Goal: Task Accomplishment & Management: Use online tool/utility

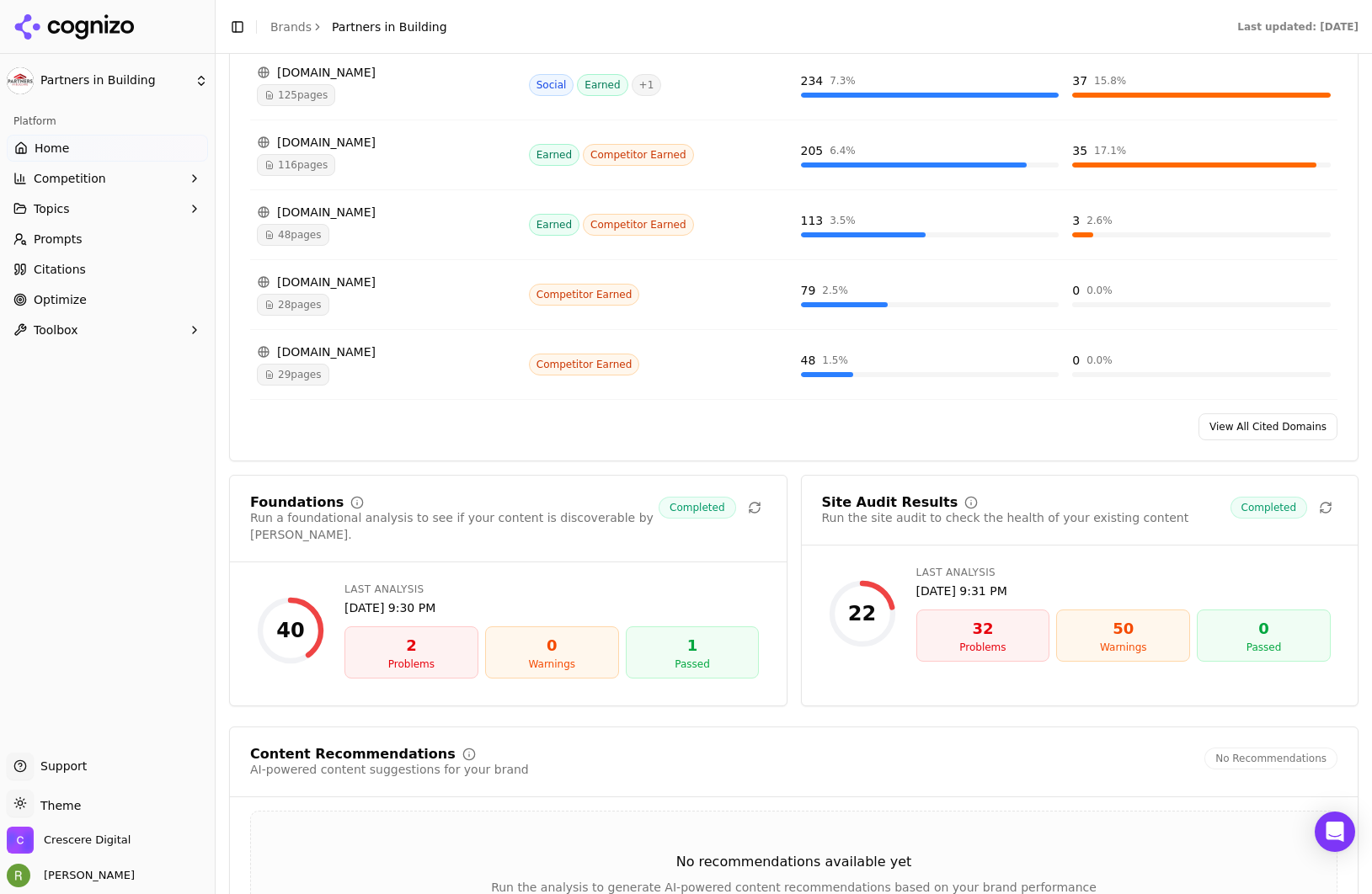
scroll to position [1904, 0]
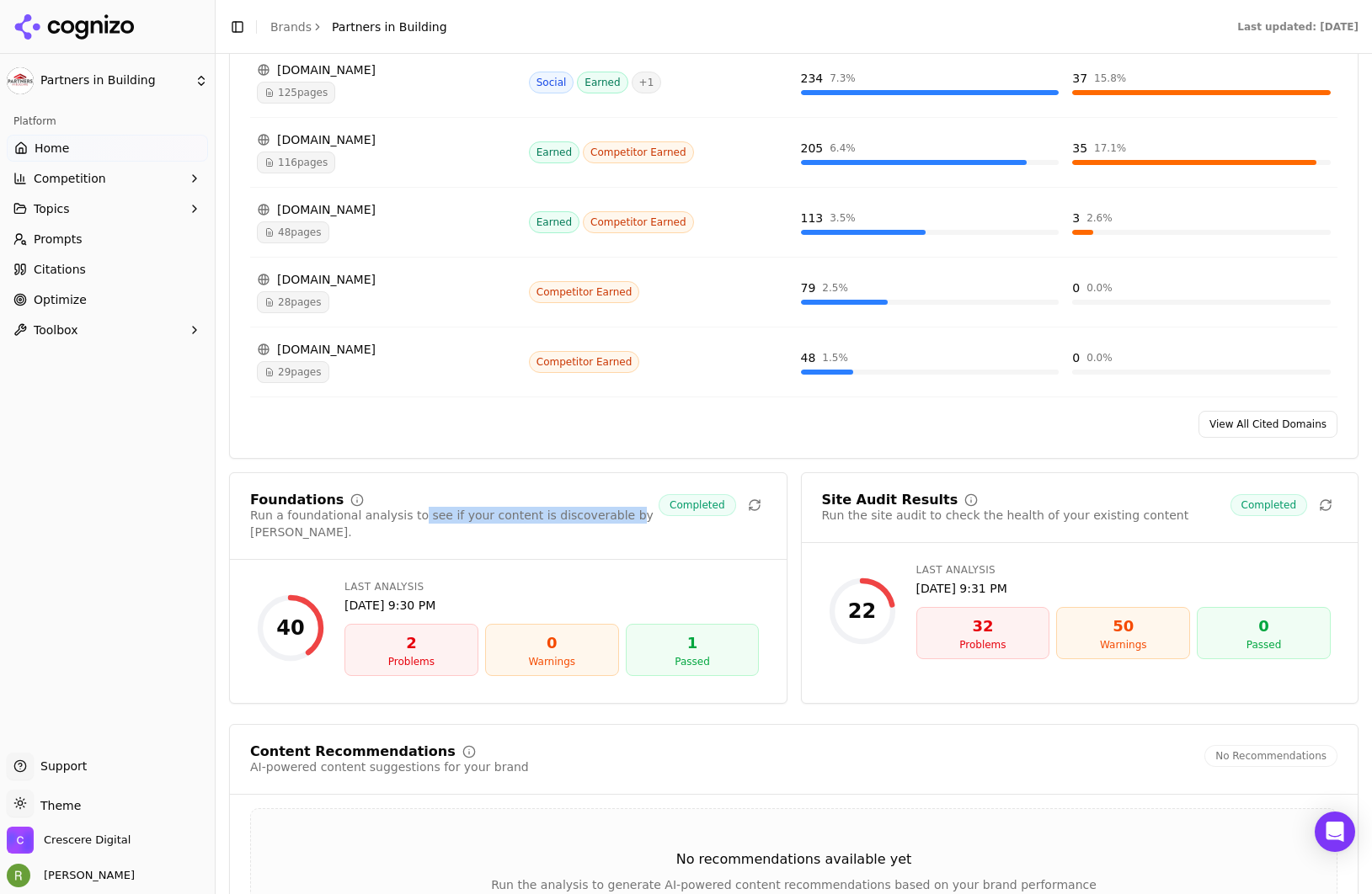
drag, startPoint x: 410, startPoint y: 502, endPoint x: 611, endPoint y: 507, distance: 201.1
click at [611, 507] on div "Run a foundational analysis to see if your content is discoverable by [PERSON_N…" at bounding box center [454, 524] width 408 height 33
drag, startPoint x: 852, startPoint y: 498, endPoint x: 995, endPoint y: 497, distance: 143.0
click at [995, 497] on div "Site Audit Results Run the site audit to check the health of your existing cont…" at bounding box center [1006, 508] width 367 height 30
click at [1008, 507] on div "Run the site audit to check the health of your existing content" at bounding box center [1006, 515] width 367 height 17
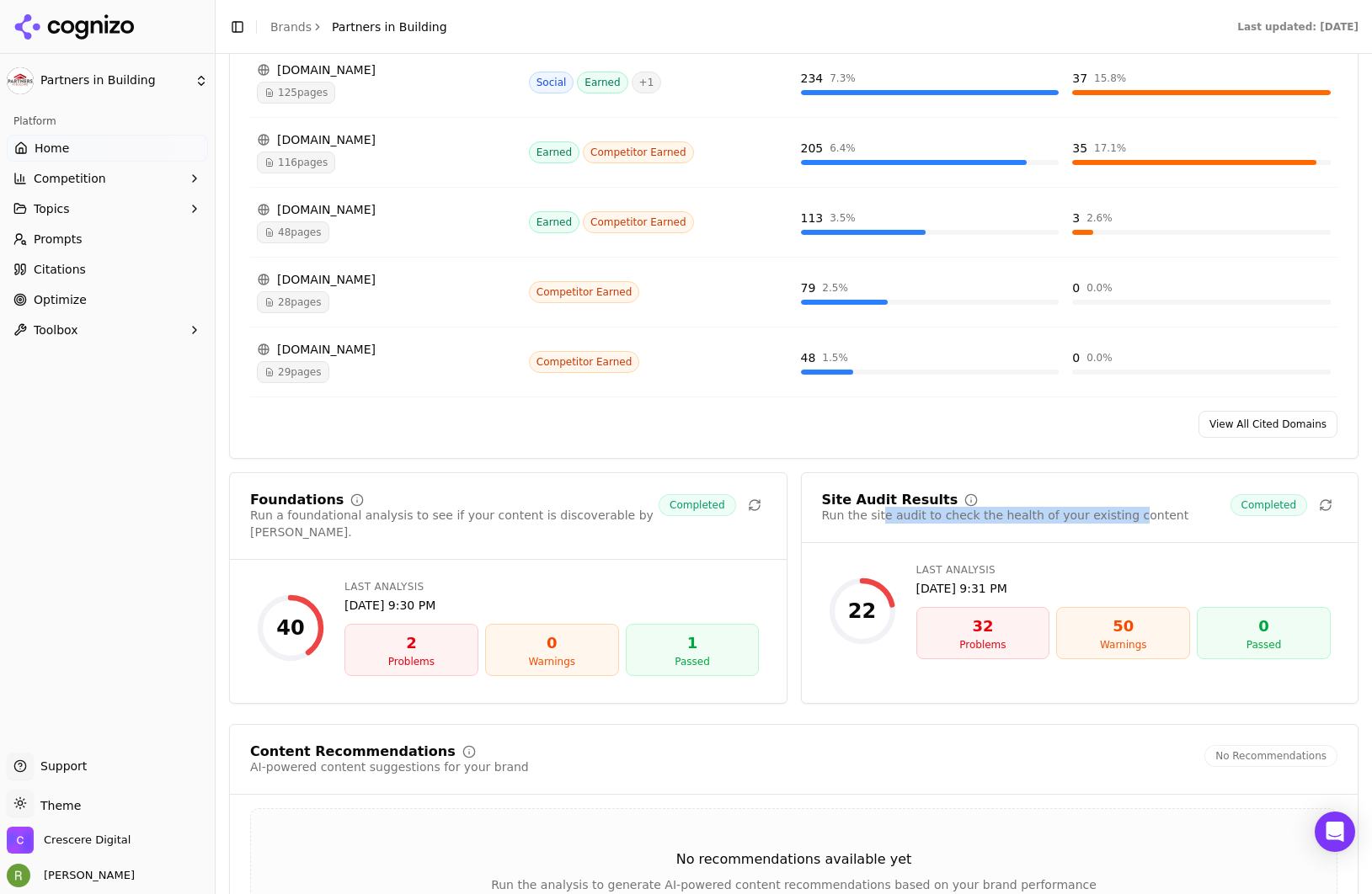
drag, startPoint x: 871, startPoint y: 503, endPoint x: 1113, endPoint y: 508, distance: 242.1
click at [1113, 508] on div "Run the site audit to check the health of your existing content" at bounding box center [1006, 515] width 367 height 17
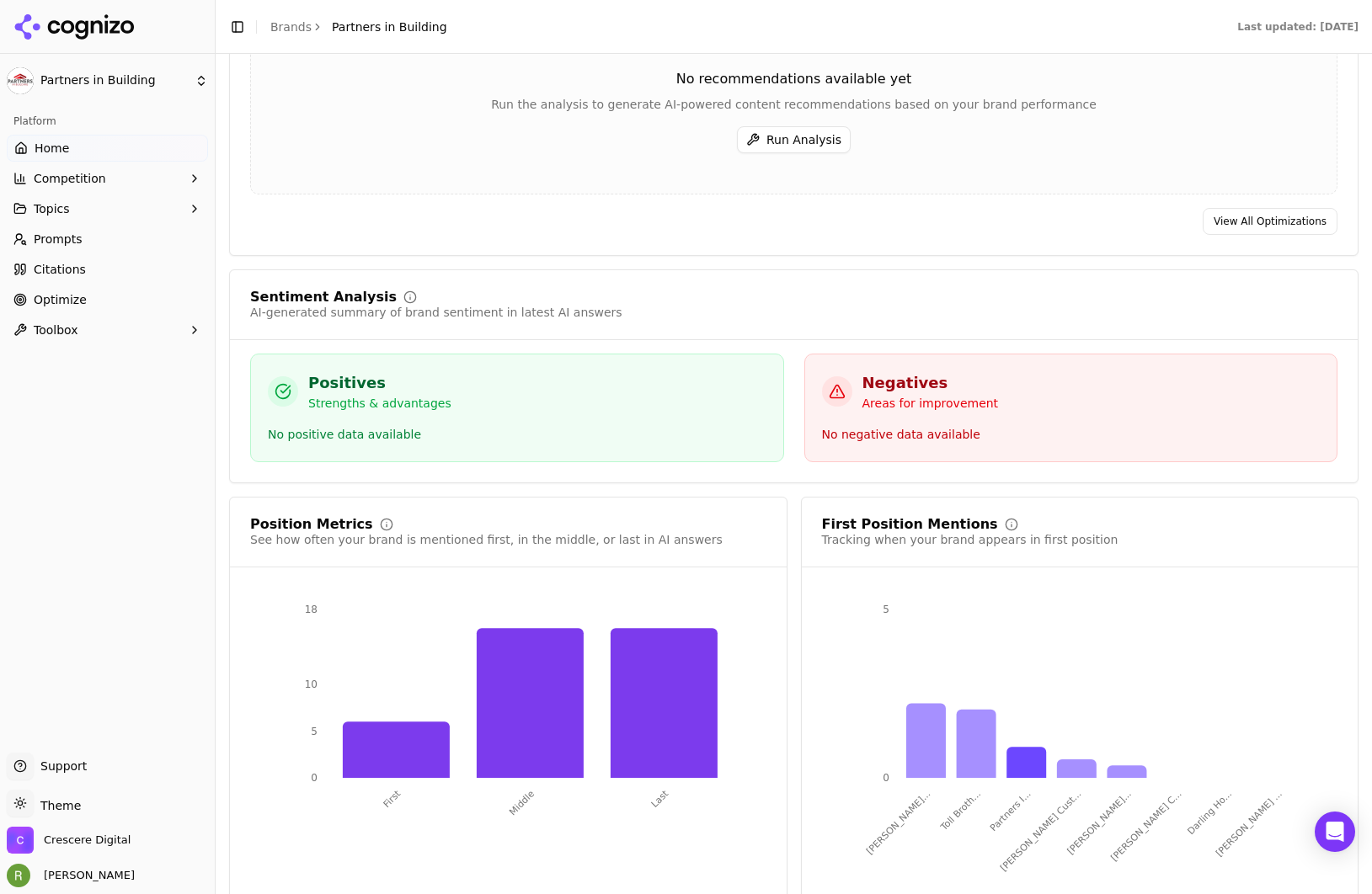
scroll to position [2691, 0]
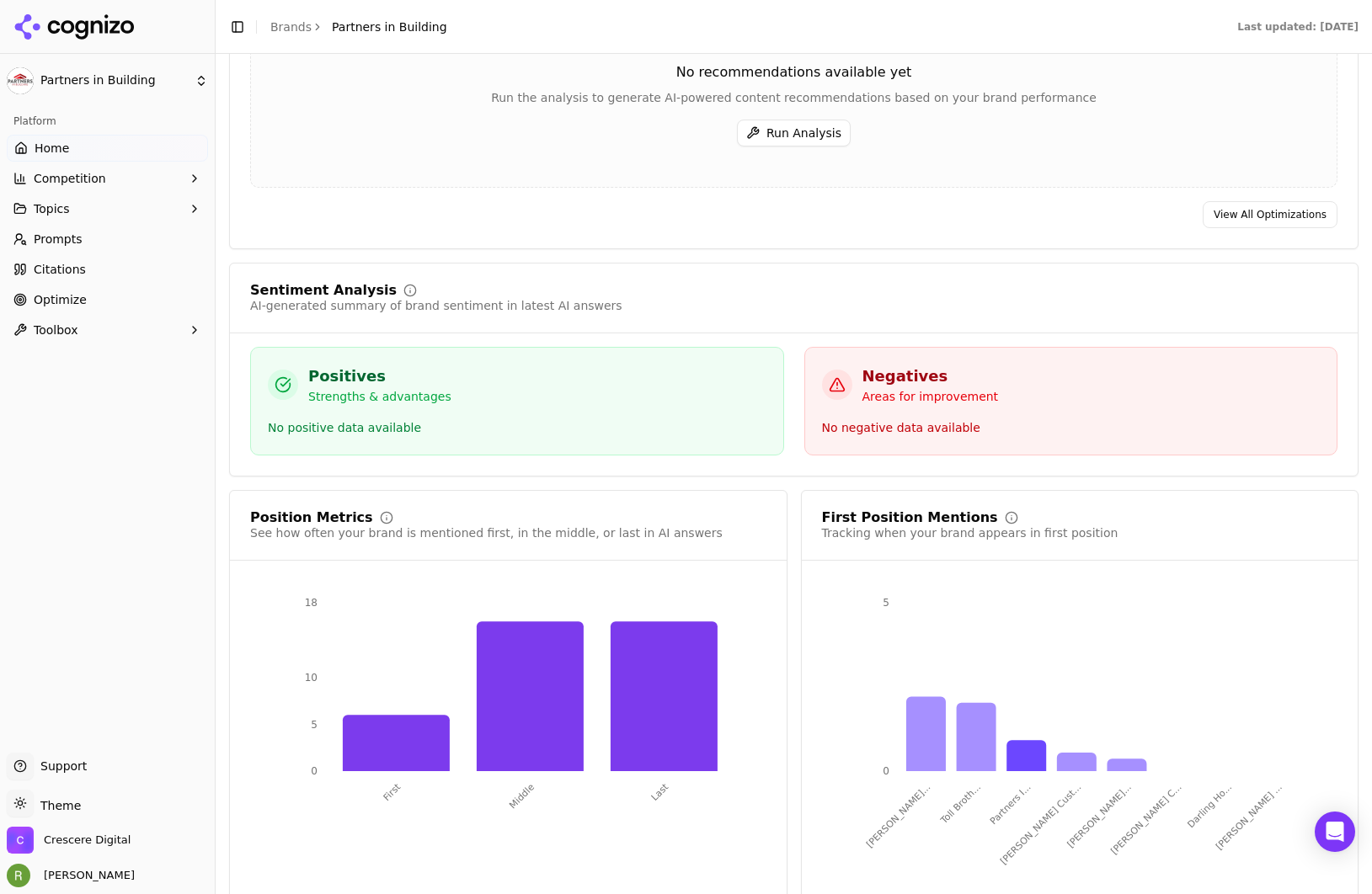
click at [92, 301] on link "Optimize" at bounding box center [107, 299] width 201 height 26
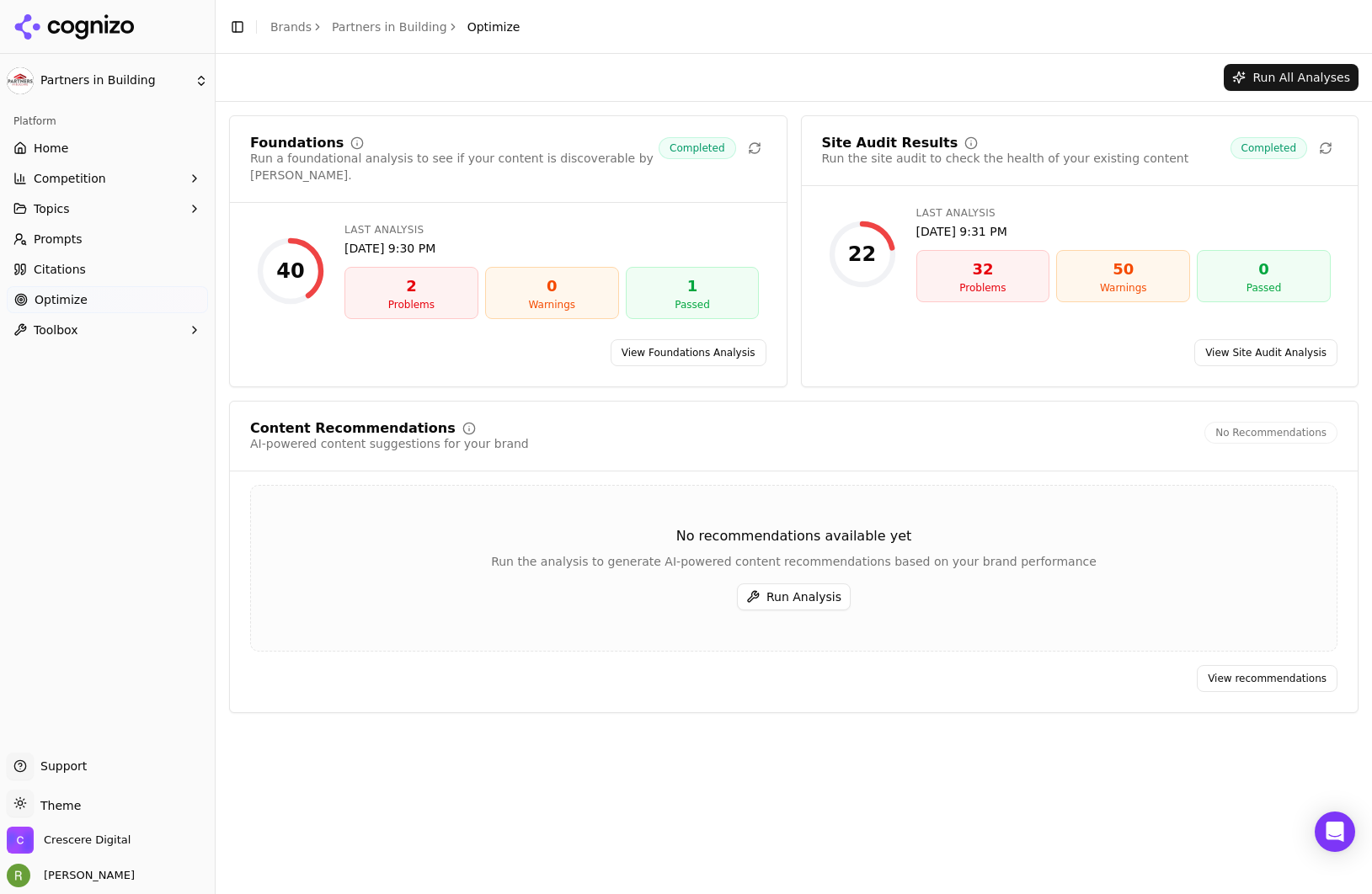
click at [665, 340] on link "View Foundations Analysis" at bounding box center [688, 352] width 156 height 26
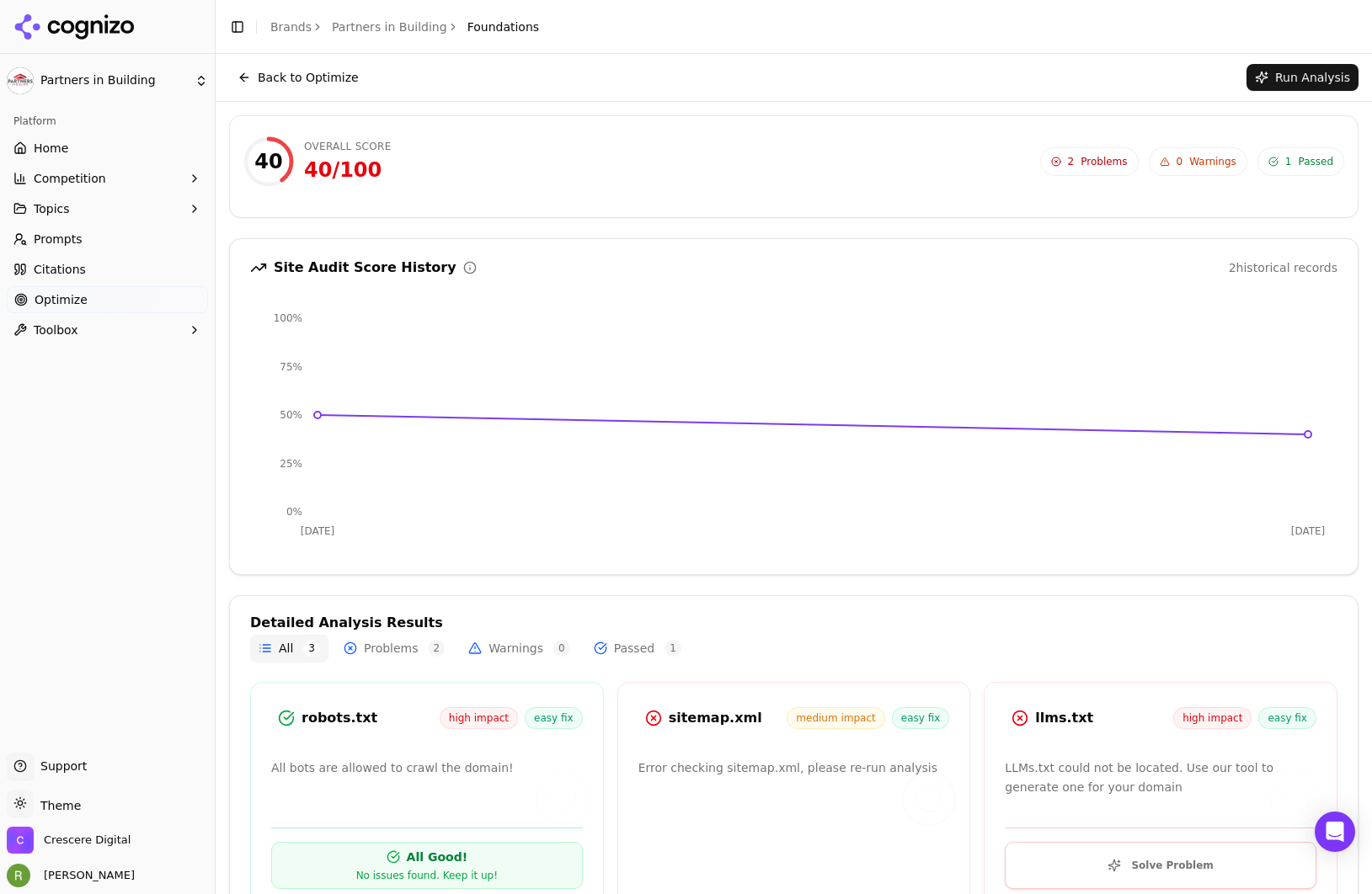
click at [1081, 165] on span "Problems" at bounding box center [1103, 162] width 46 height 14
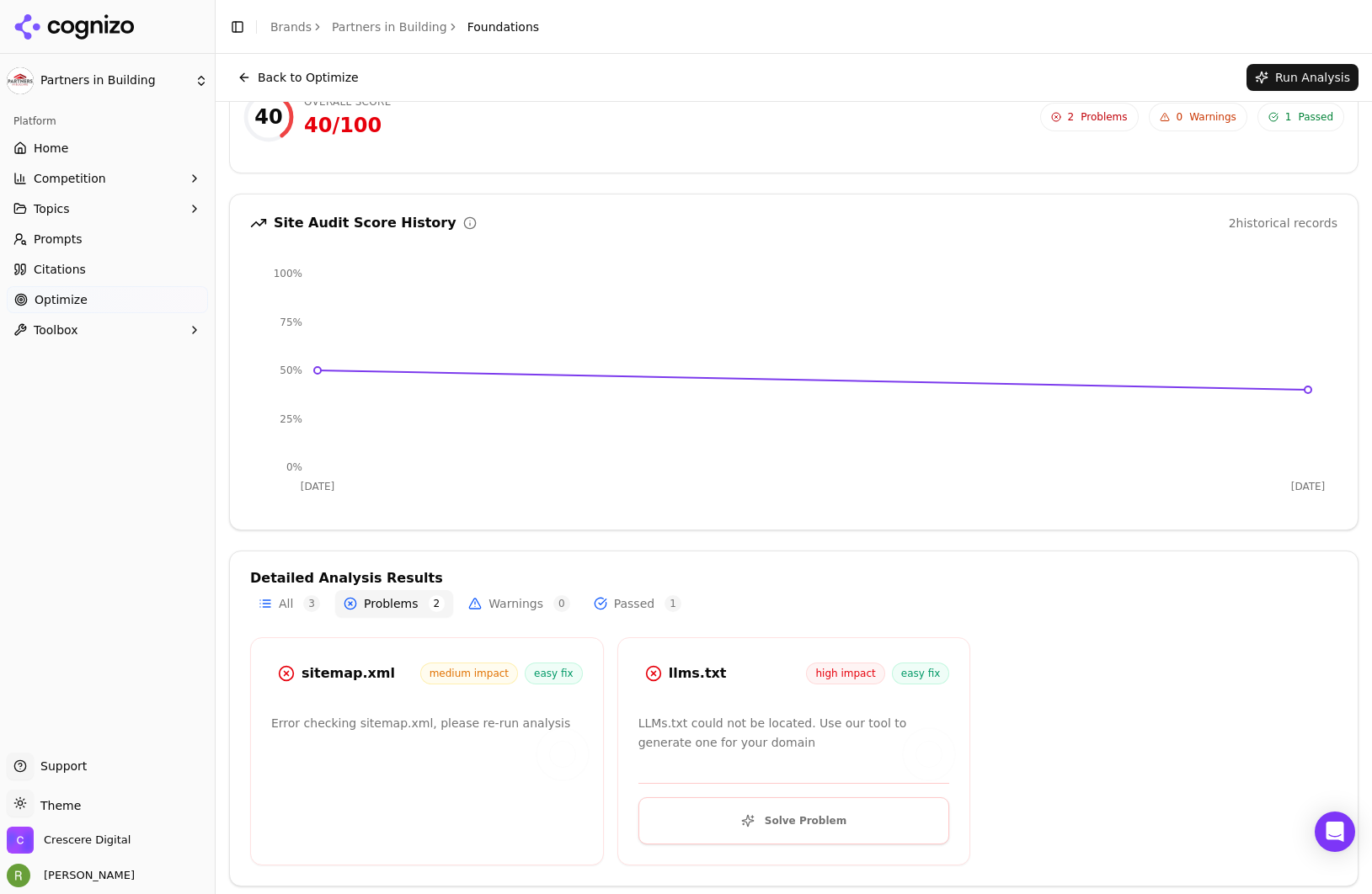
scroll to position [50, 0]
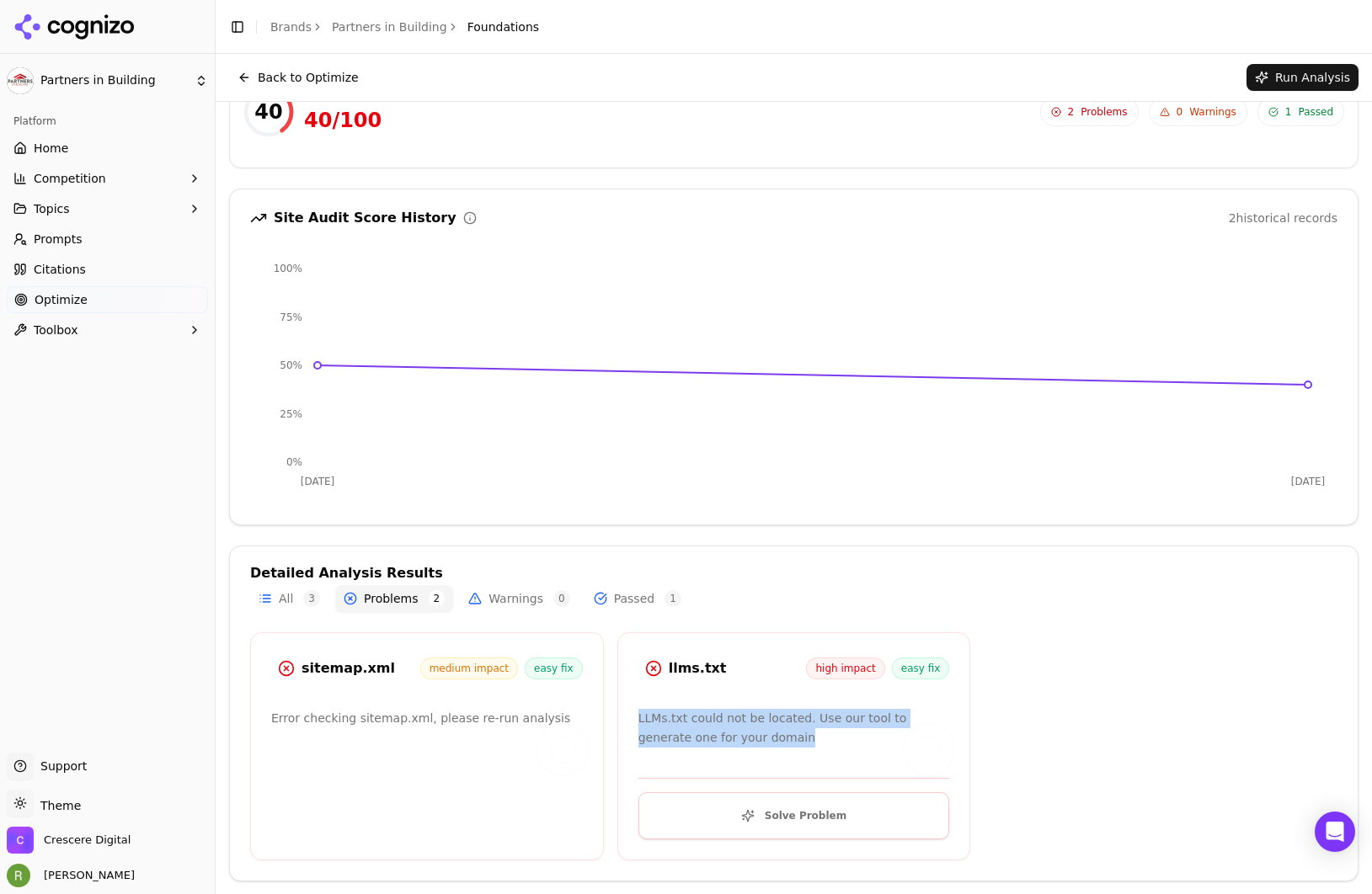
drag, startPoint x: 775, startPoint y: 732, endPoint x: 657, endPoint y: 679, distance: 129.4
click at [639, 712] on div "LLMs.txt could not be located. Use our tool to generate one for your domain" at bounding box center [795, 728] width 312 height 38
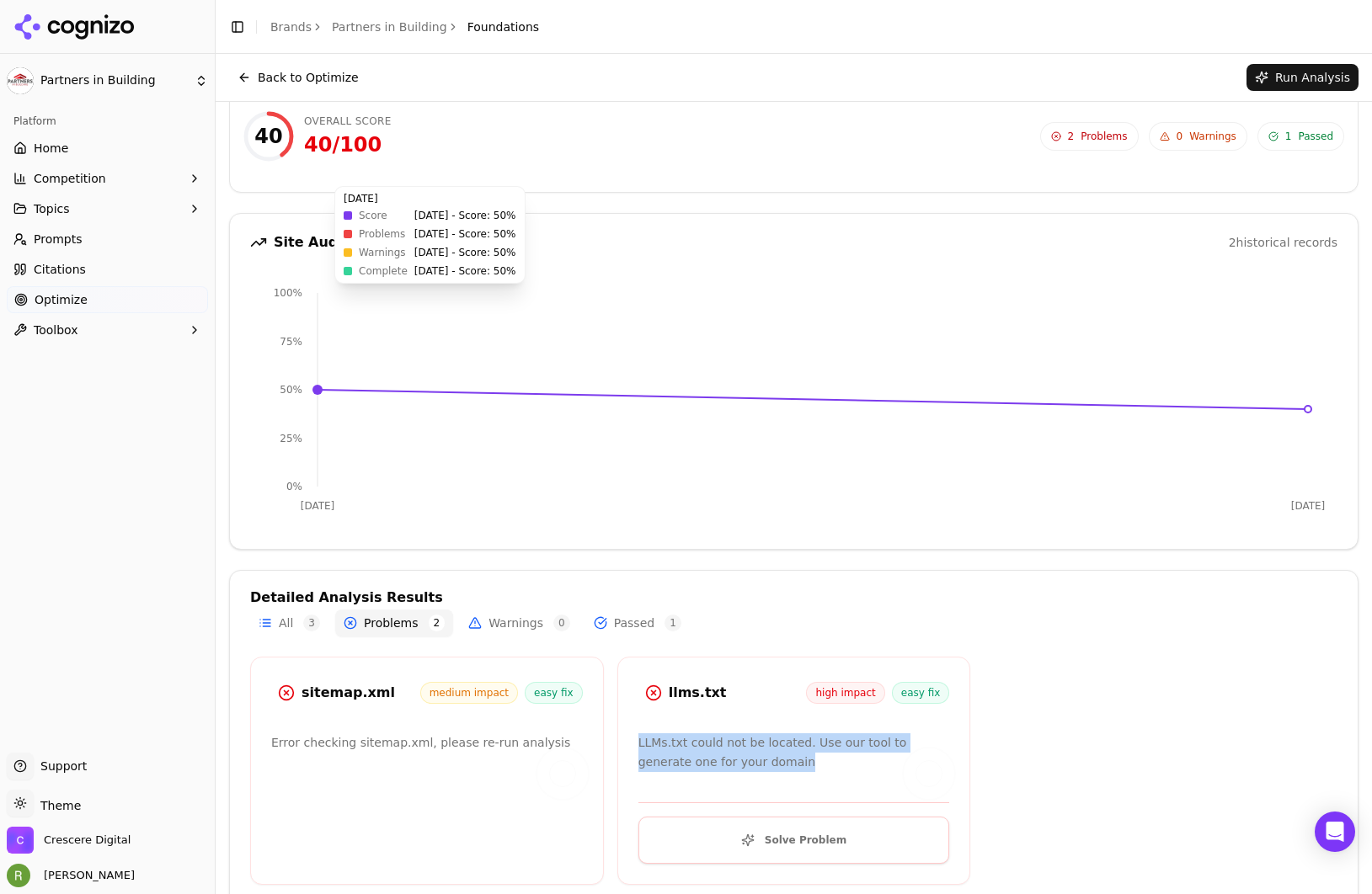
scroll to position [0, 0]
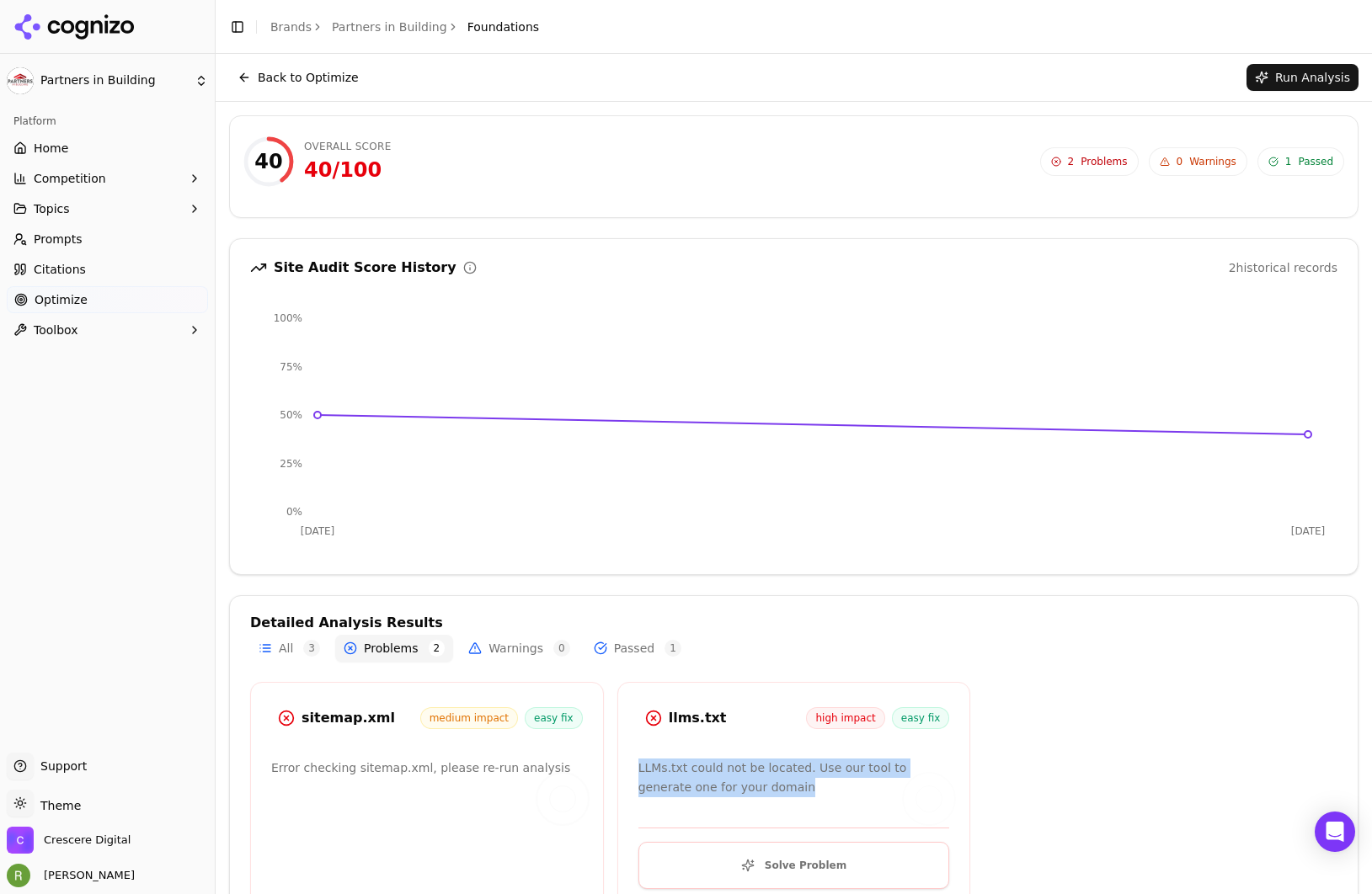
click at [235, 79] on button "Back to Optimize" at bounding box center [297, 77] width 138 height 26
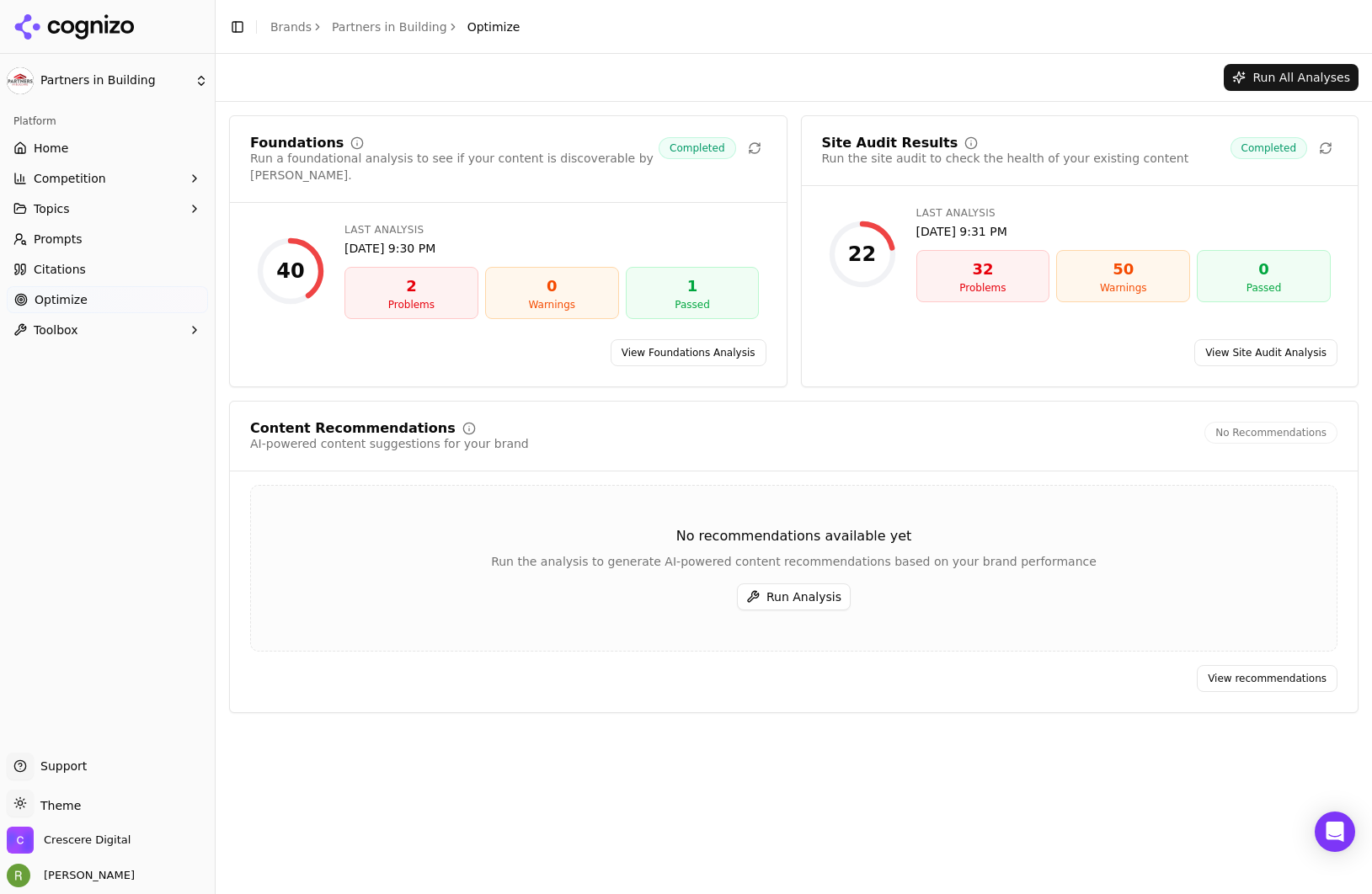
click at [1258, 340] on link "View Site Audit Analysis" at bounding box center [1266, 352] width 143 height 26
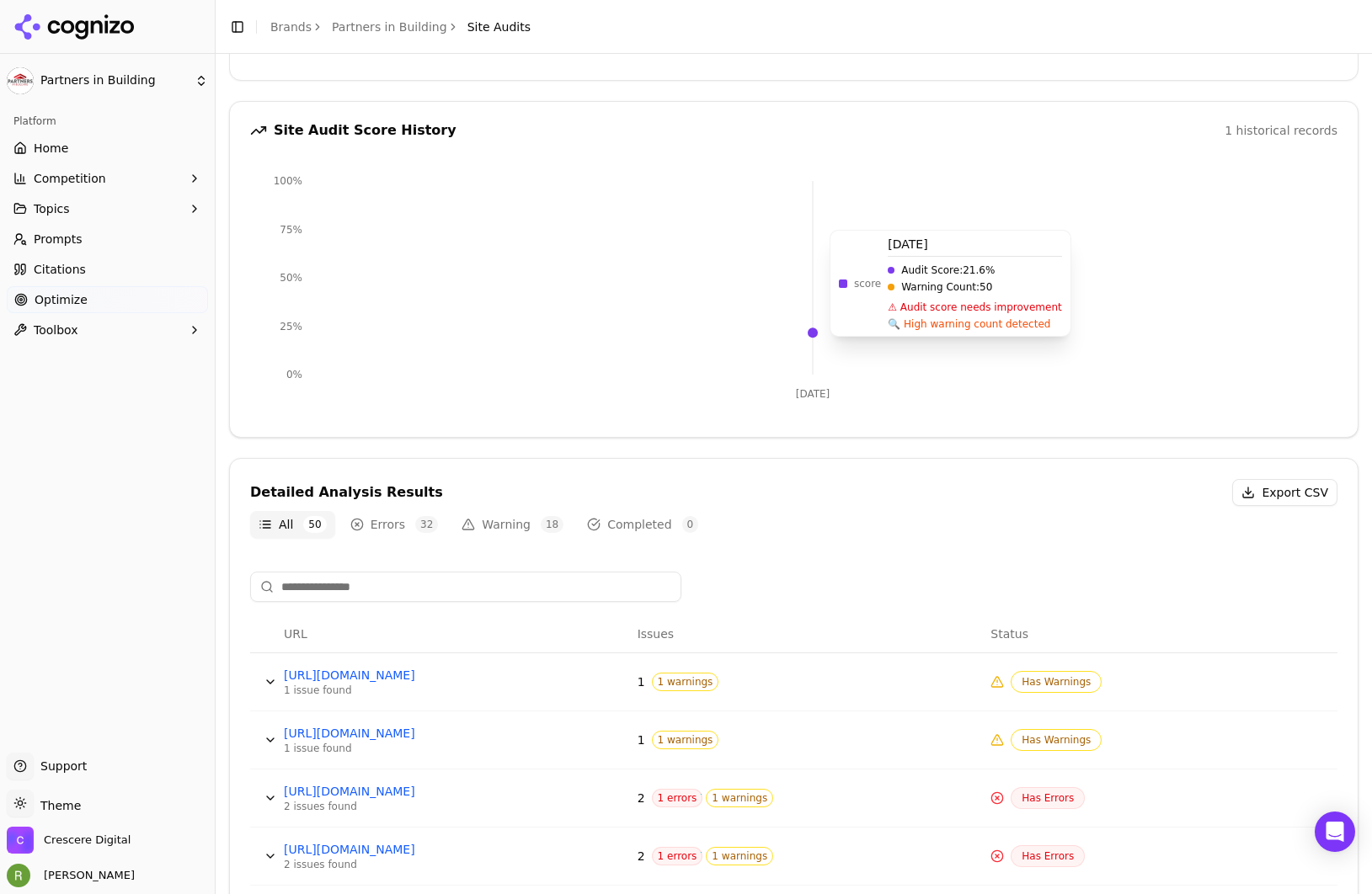
scroll to position [276, 0]
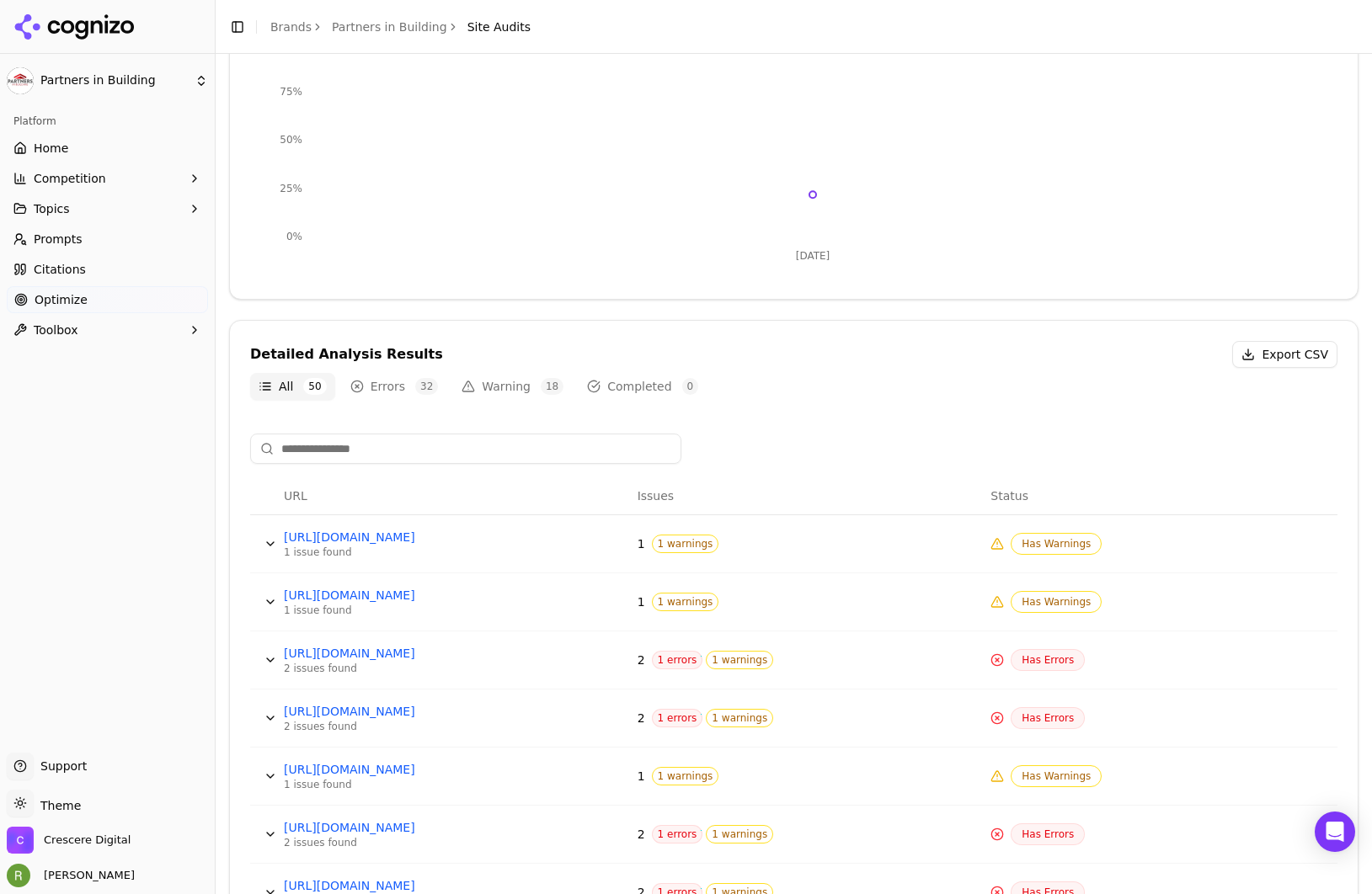
click at [1033, 661] on span "Has Errors" at bounding box center [1048, 660] width 75 height 22
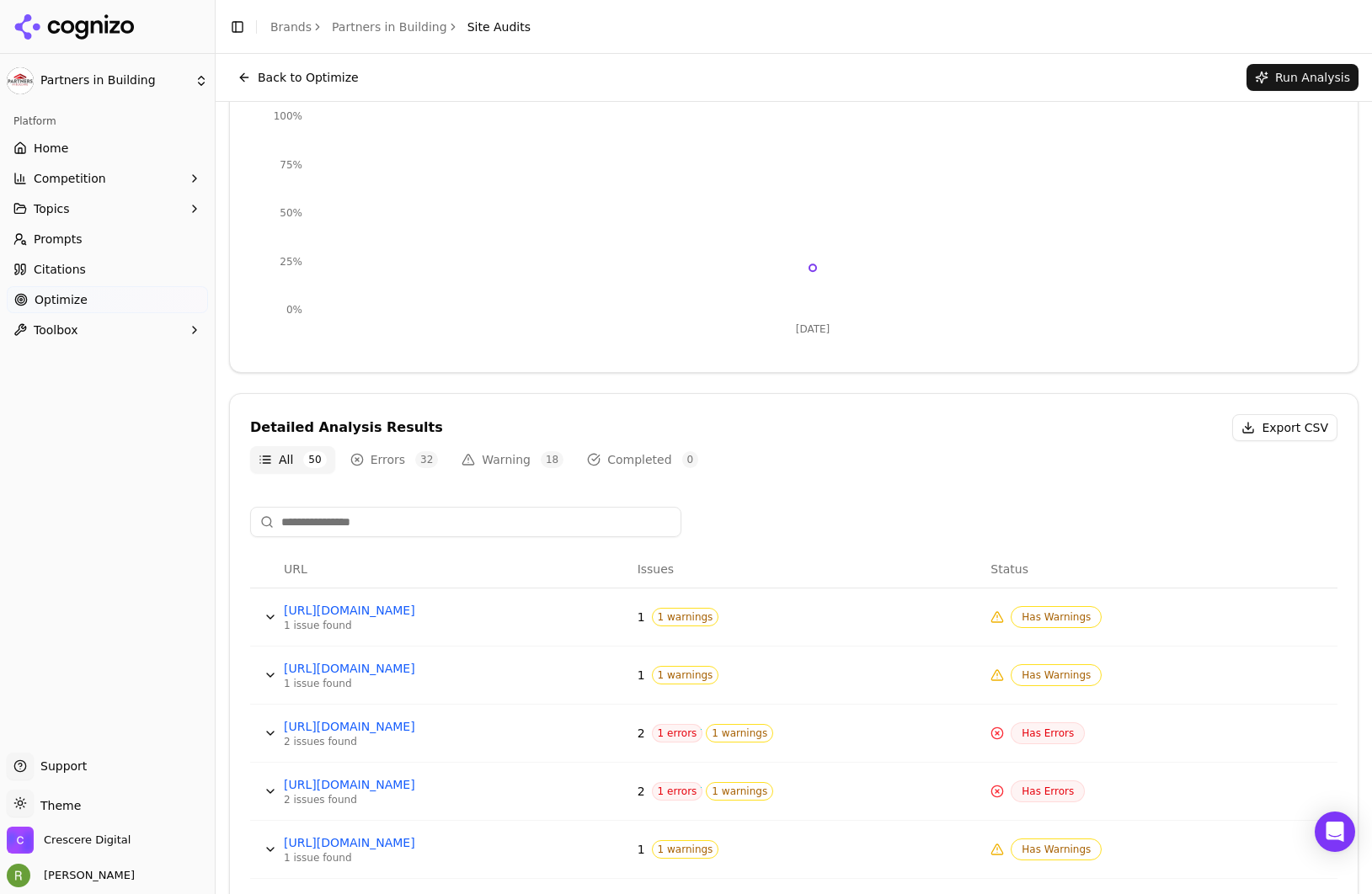
scroll to position [0, 0]
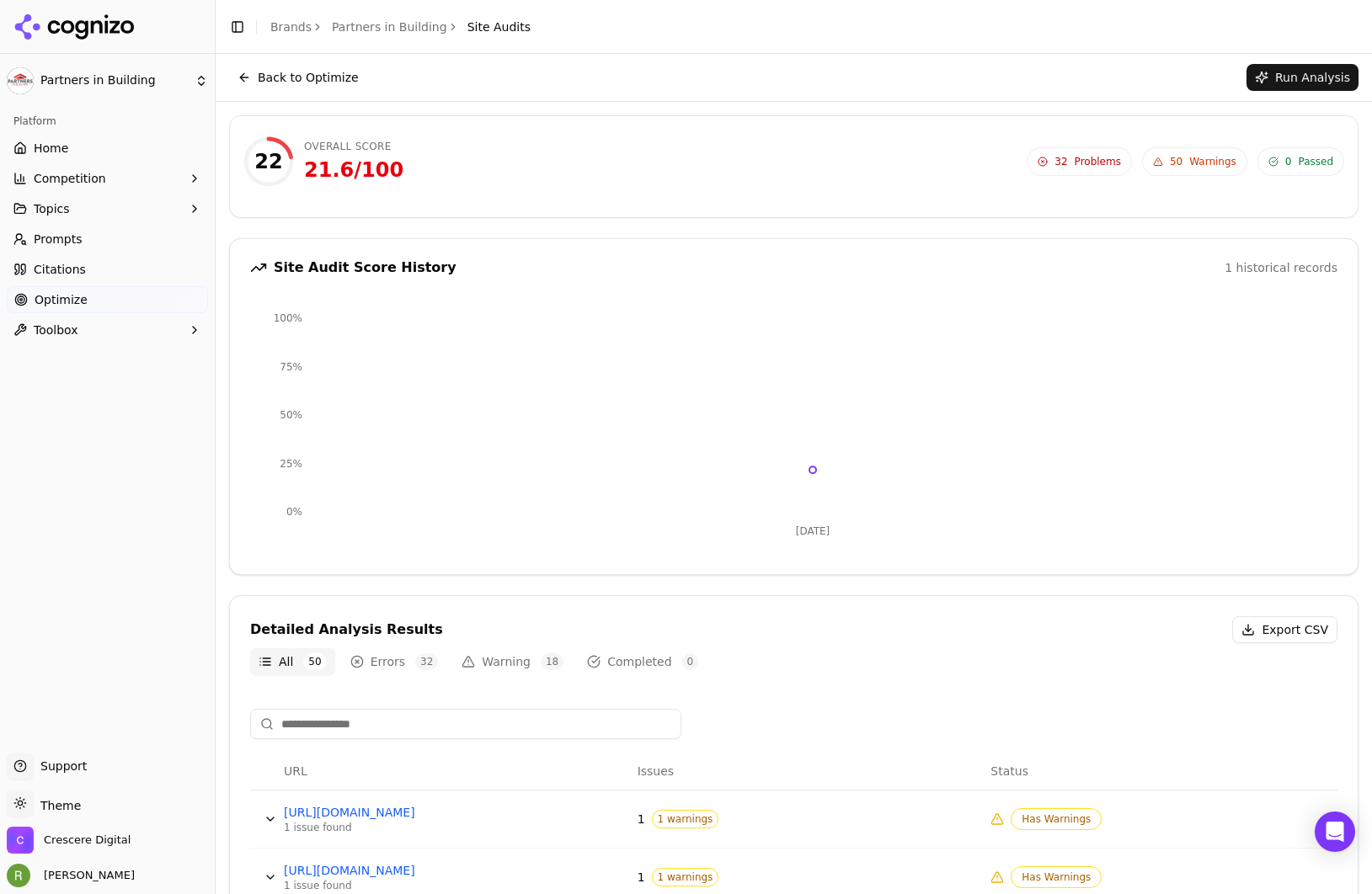
click at [1075, 158] on span "Problems" at bounding box center [1097, 162] width 46 height 14
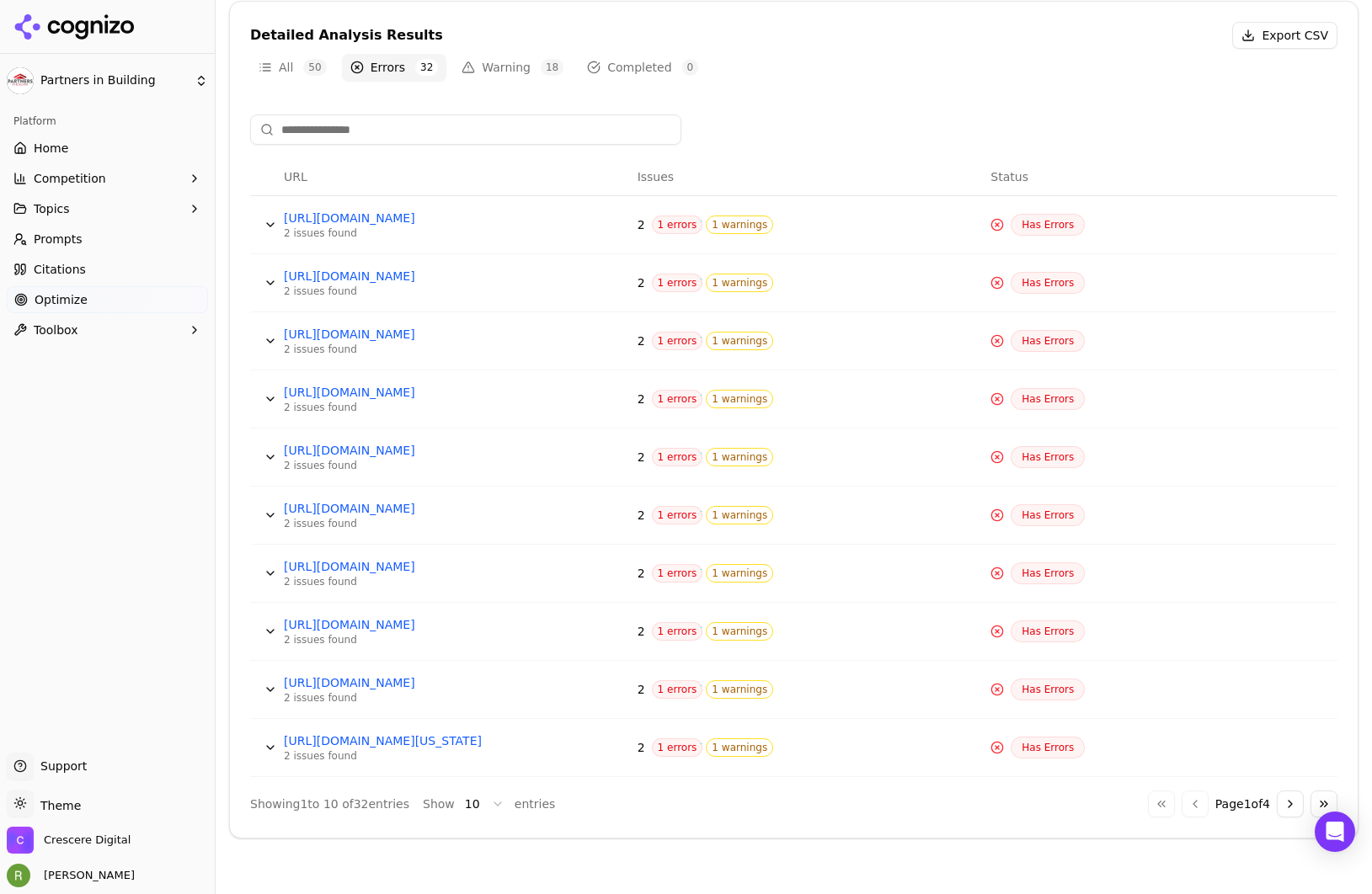
scroll to position [542, 0]
click at [1043, 226] on span "Has Errors" at bounding box center [1048, 224] width 75 height 22
click at [271, 223] on button "Data table" at bounding box center [270, 224] width 26 height 26
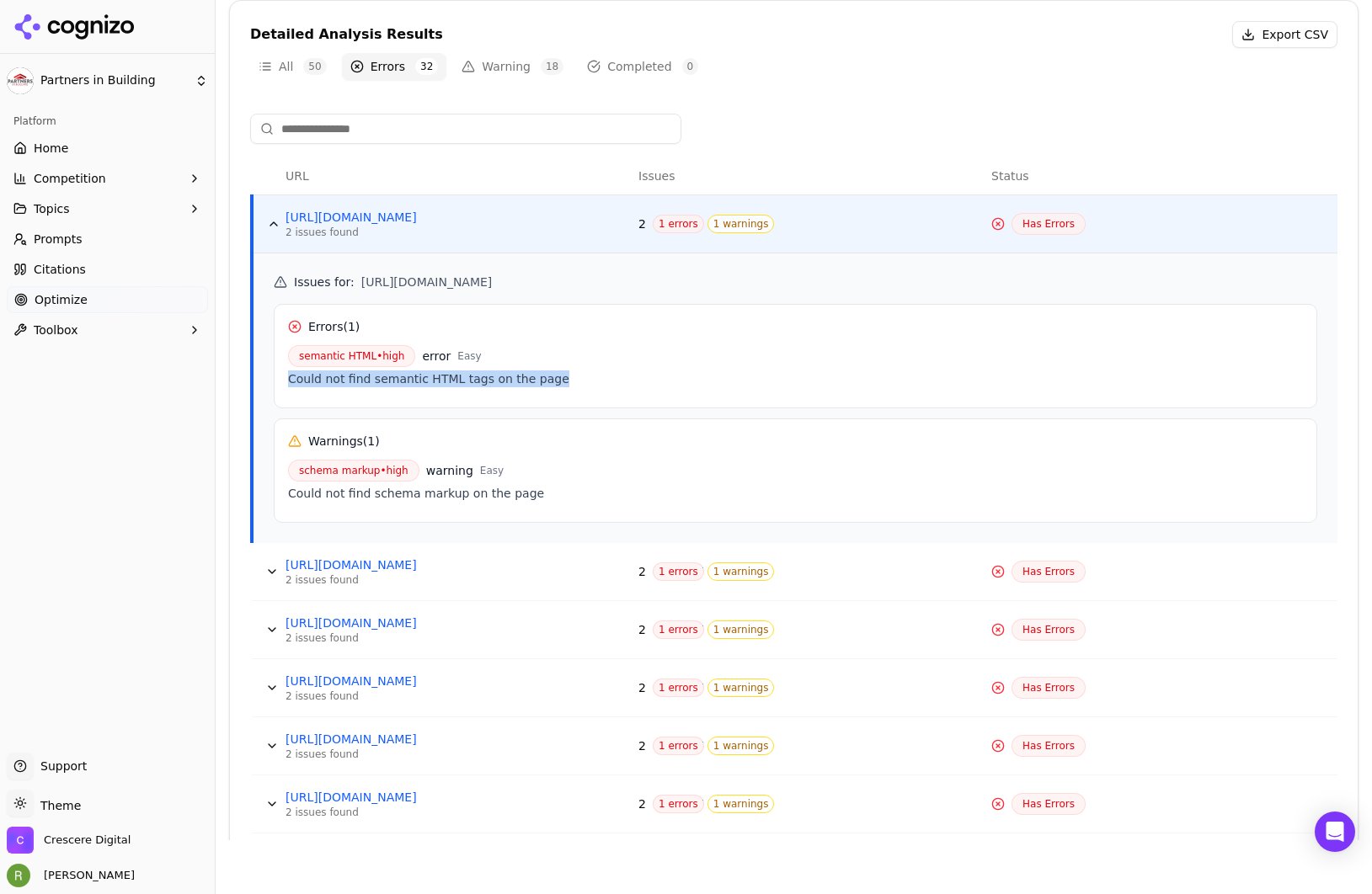
drag, startPoint x: 283, startPoint y: 377, endPoint x: 562, endPoint y: 385, distance: 279.1
click at [562, 385] on div "Errors ( 1 ) semantic HTML • high error Easy Could not find semantic HTML tags …" at bounding box center [795, 356] width 1043 height 104
drag, startPoint x: 535, startPoint y: 497, endPoint x: 283, endPoint y: 493, distance: 252.0
click at [283, 493] on div "Warnings ( 1 ) schema markup • high warning Easy Could not find schema markup o…" at bounding box center [795, 471] width 1043 height 104
click at [266, 568] on button "Data table" at bounding box center [271, 571] width 26 height 26
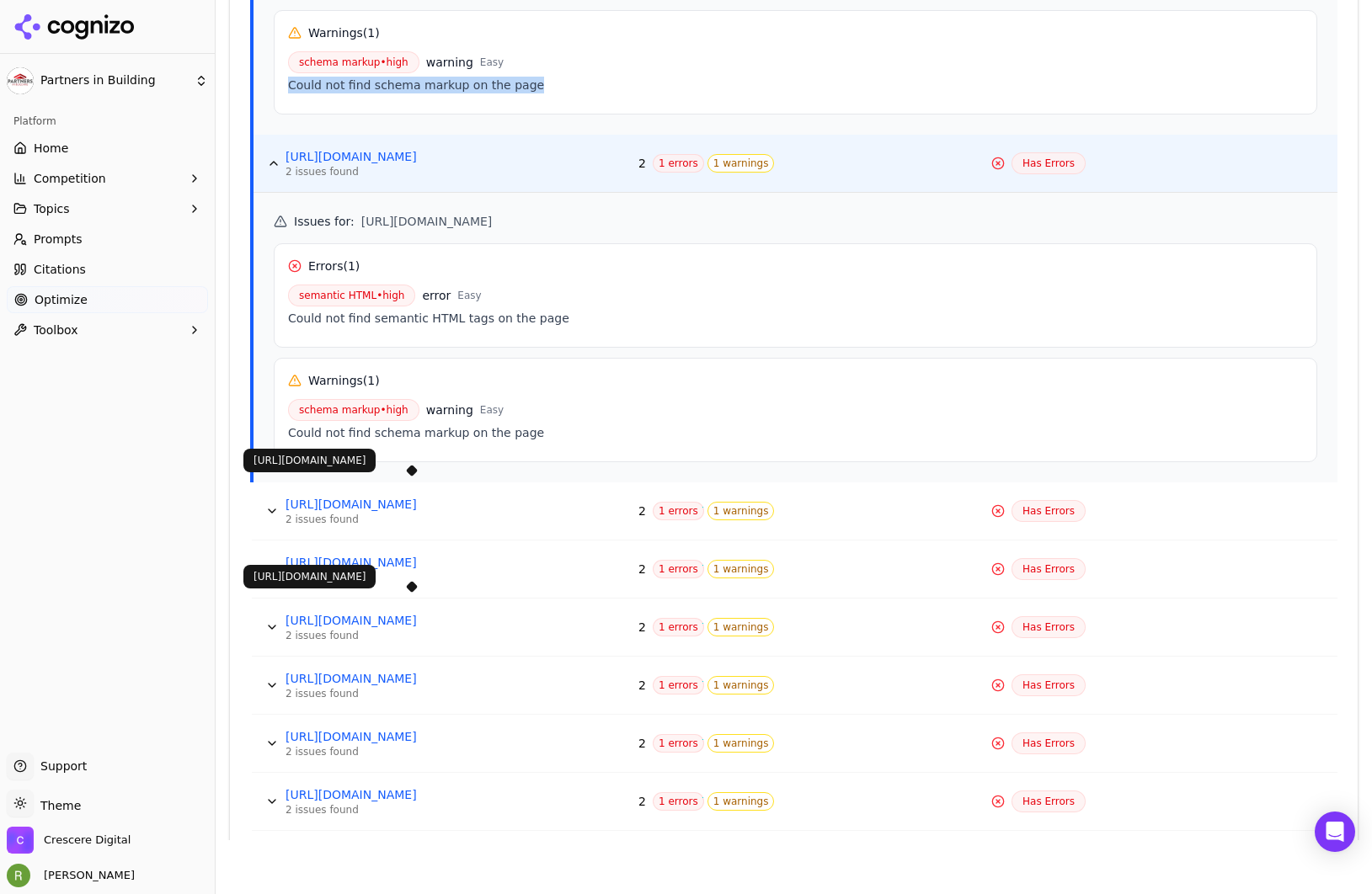
scroll to position [952, 0]
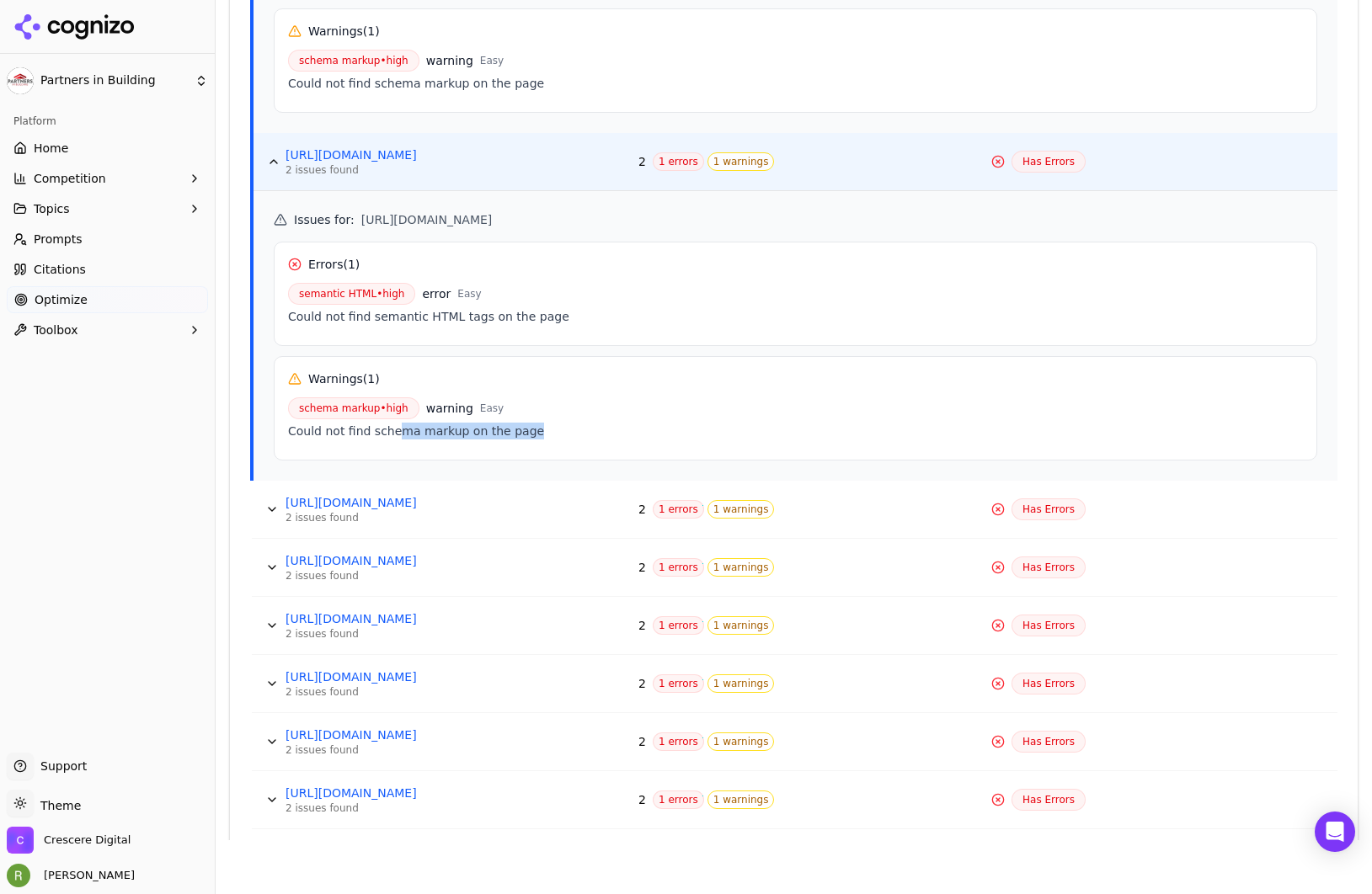
drag, startPoint x: 536, startPoint y: 428, endPoint x: 399, endPoint y: 422, distance: 137.1
click at [395, 424] on div "Could not find schema markup on the page" at bounding box center [796, 431] width 1015 height 17
click at [442, 410] on span "warning" at bounding box center [449, 408] width 47 height 17
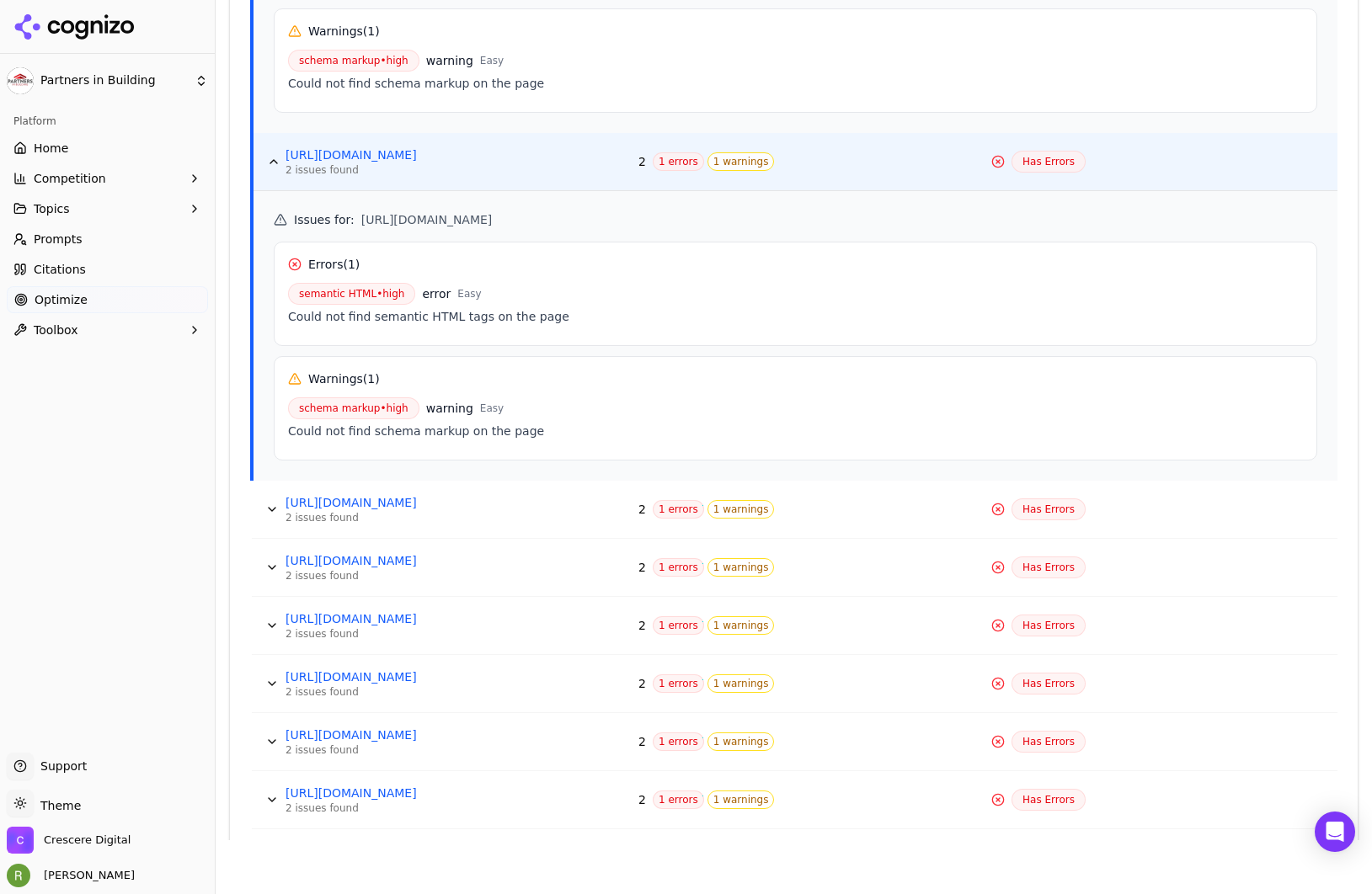
click at [382, 407] on span "schema markup • high" at bounding box center [354, 408] width 132 height 22
click at [274, 159] on button "Data table" at bounding box center [273, 161] width 26 height 26
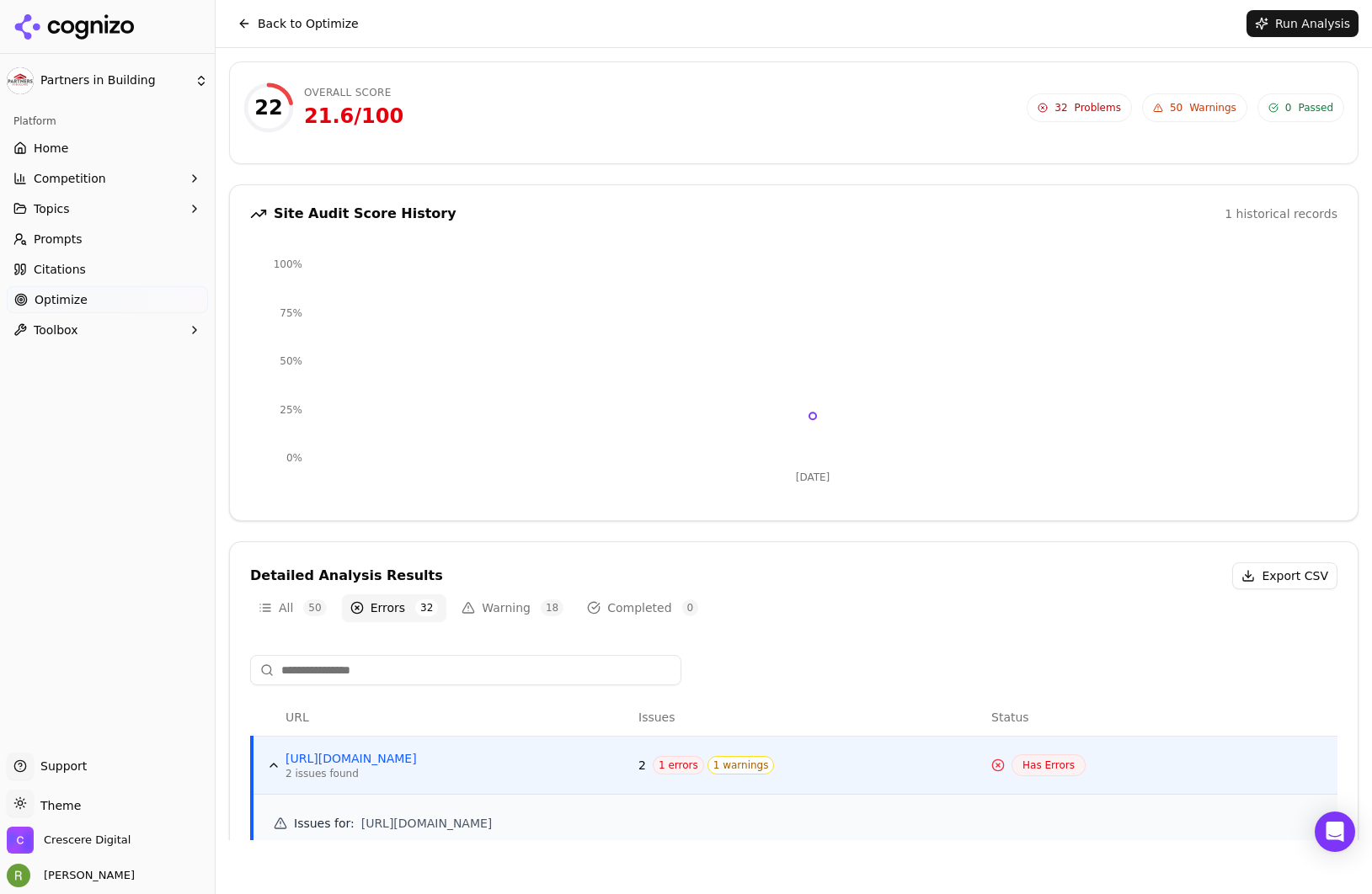
scroll to position [542, 0]
